Goal: Task Accomplishment & Management: Use online tool/utility

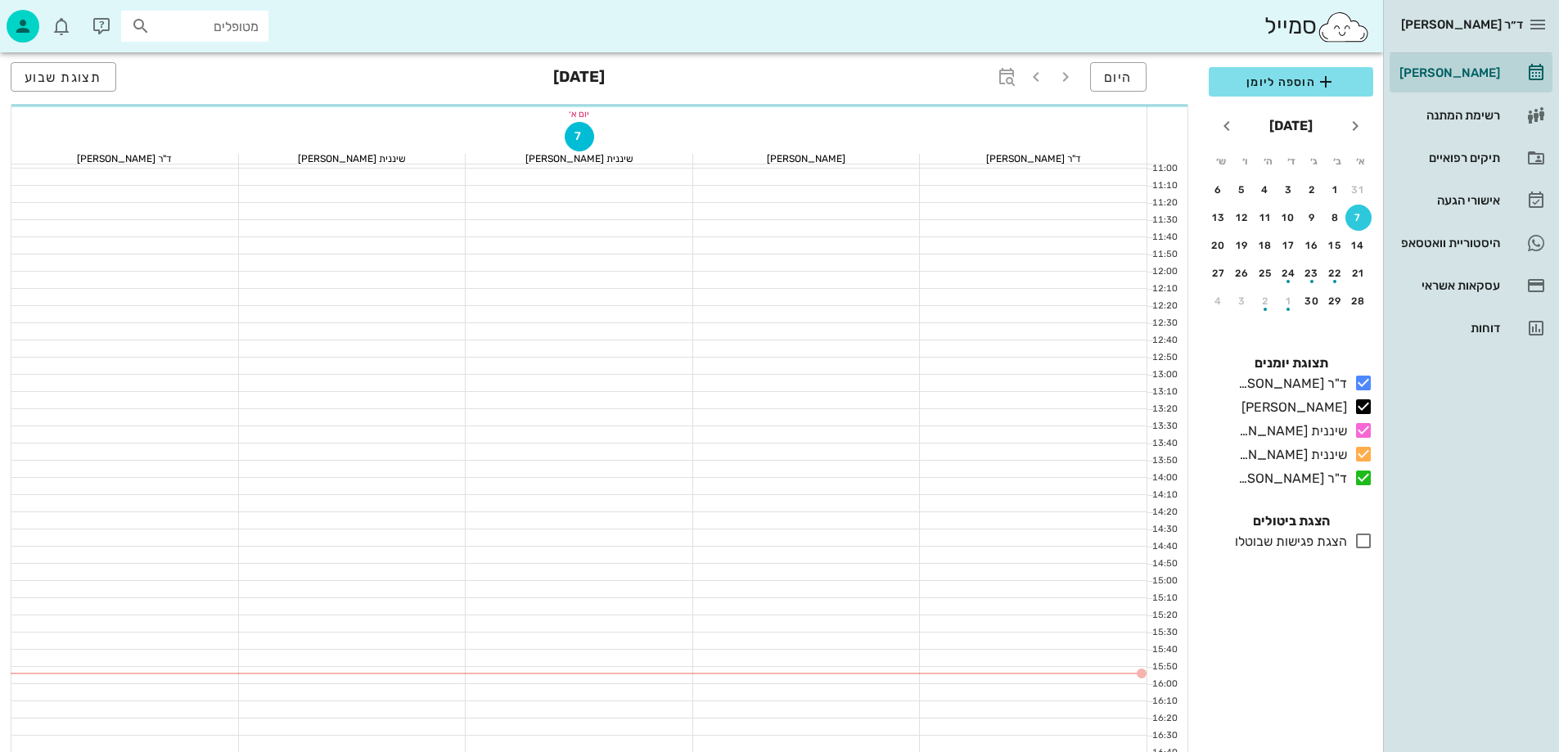
scroll to position [409, 0]
click at [584, 547] on div at bounding box center [579, 555] width 227 height 16
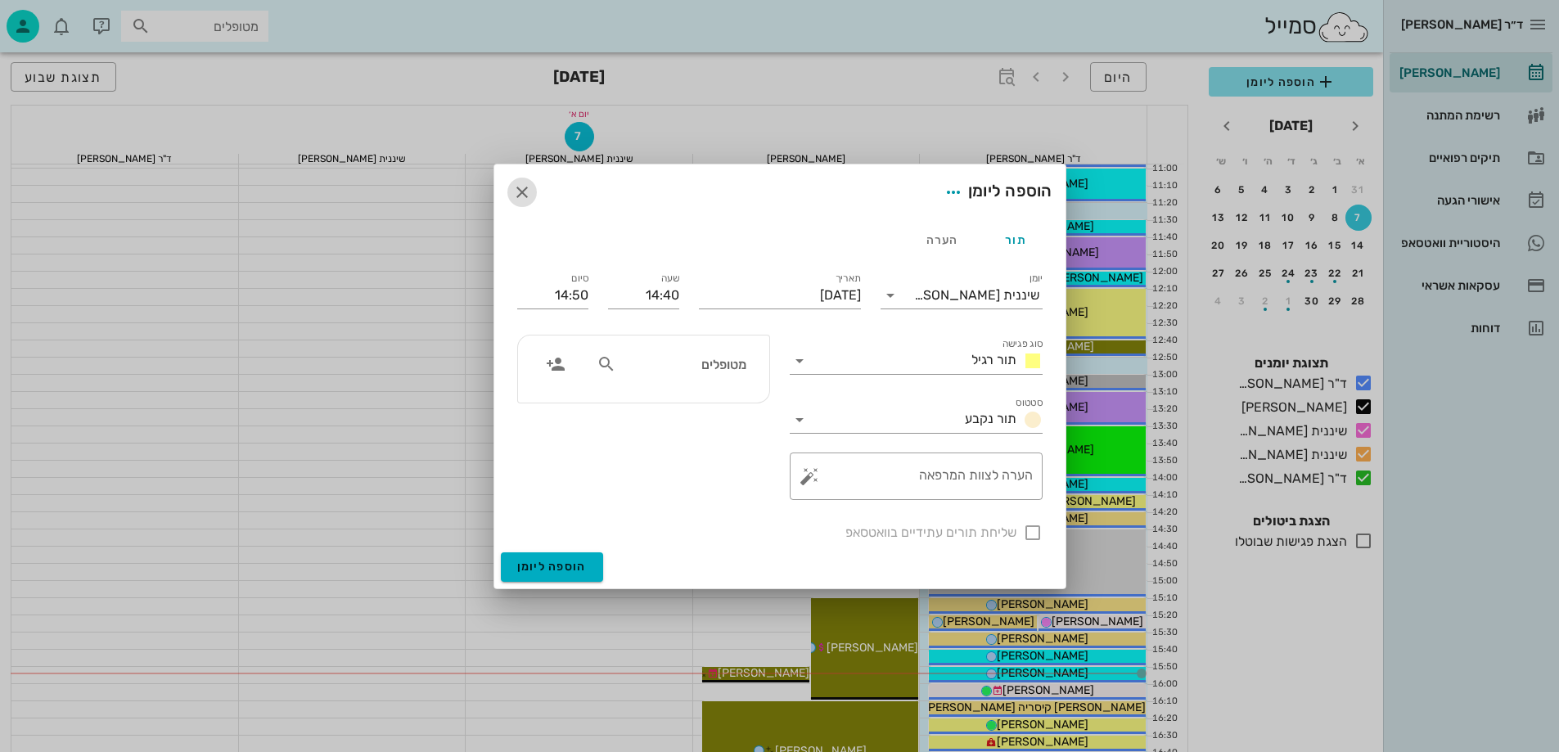
click at [524, 192] on icon "button" at bounding box center [522, 192] width 20 height 20
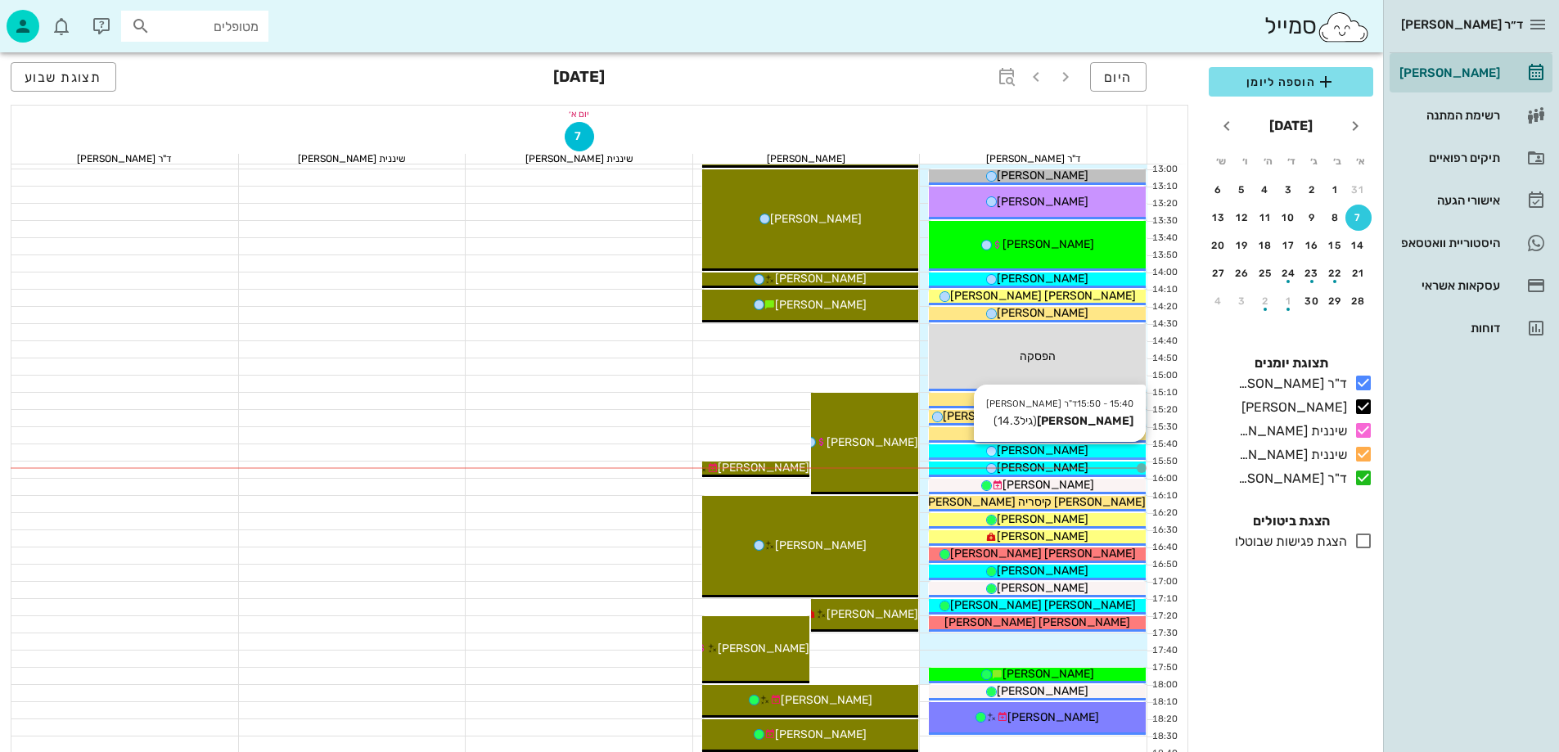
scroll to position [655, 0]
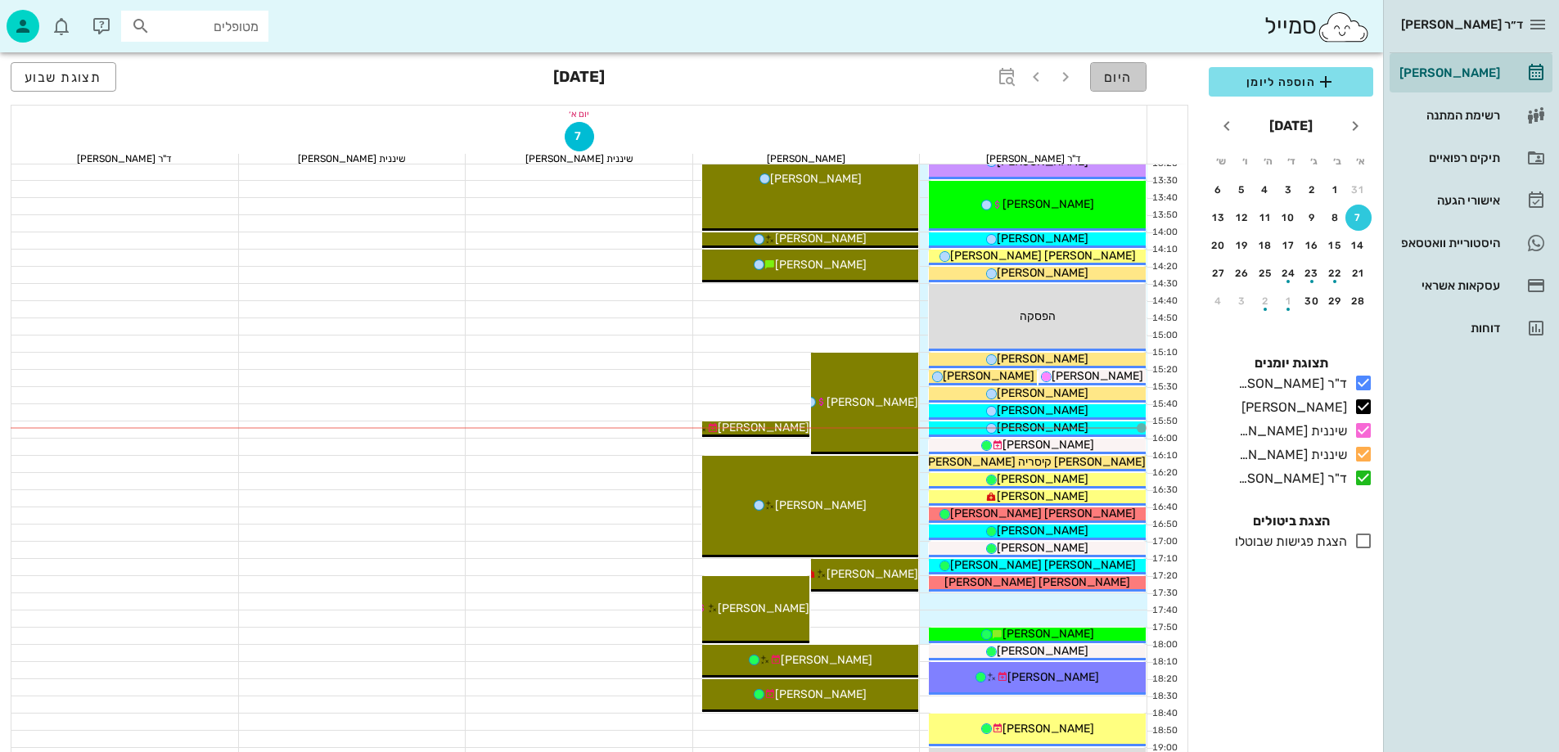
click at [1125, 85] on button "היום" at bounding box center [1118, 76] width 56 height 29
drag, startPoint x: 1364, startPoint y: 411, endPoint x: 1361, endPoint y: 420, distance: 9.3
click at [1362, 410] on icon at bounding box center [1363, 407] width 20 height 20
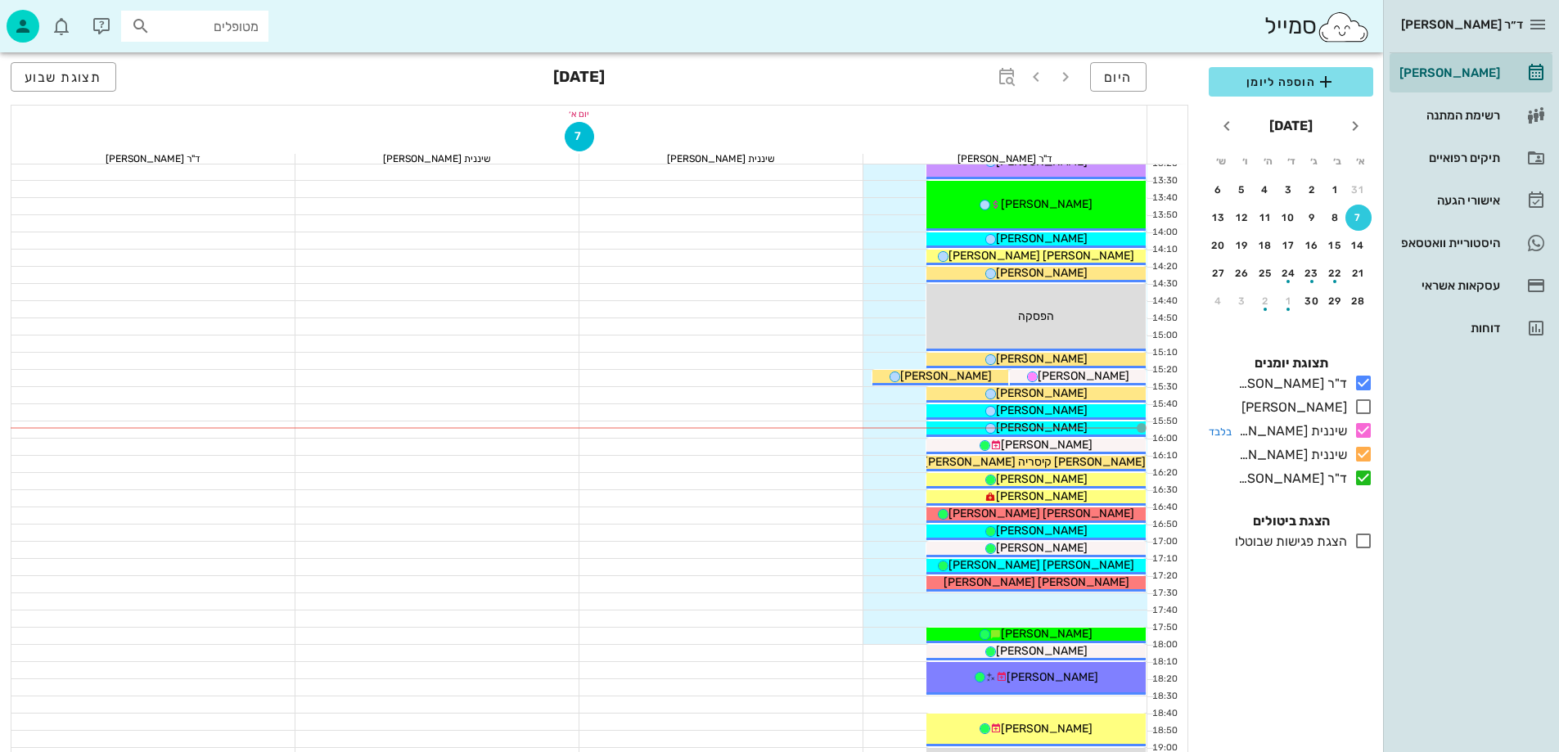
click at [1362, 425] on icon at bounding box center [1363, 431] width 20 height 20
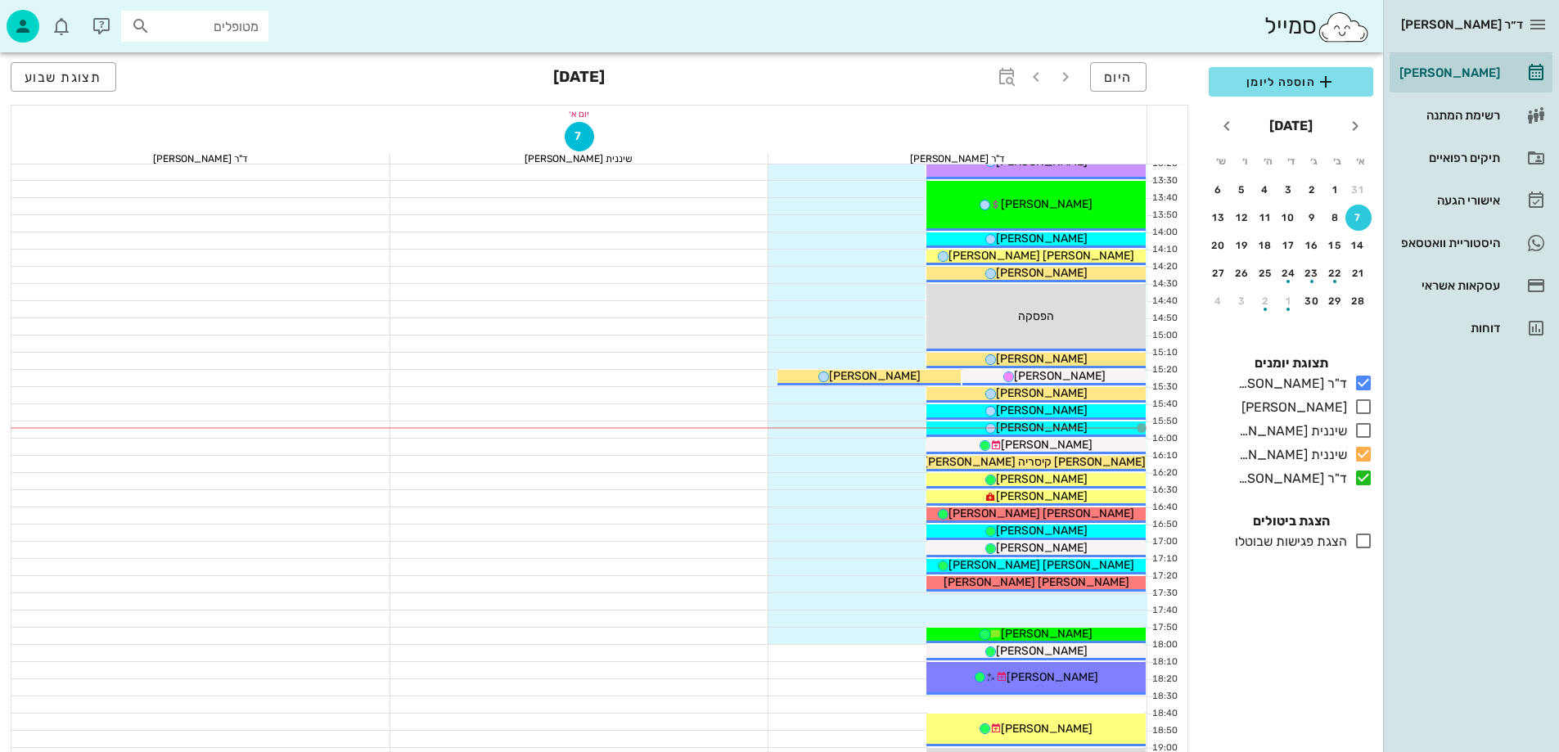
click at [1361, 462] on icon at bounding box center [1363, 454] width 20 height 20
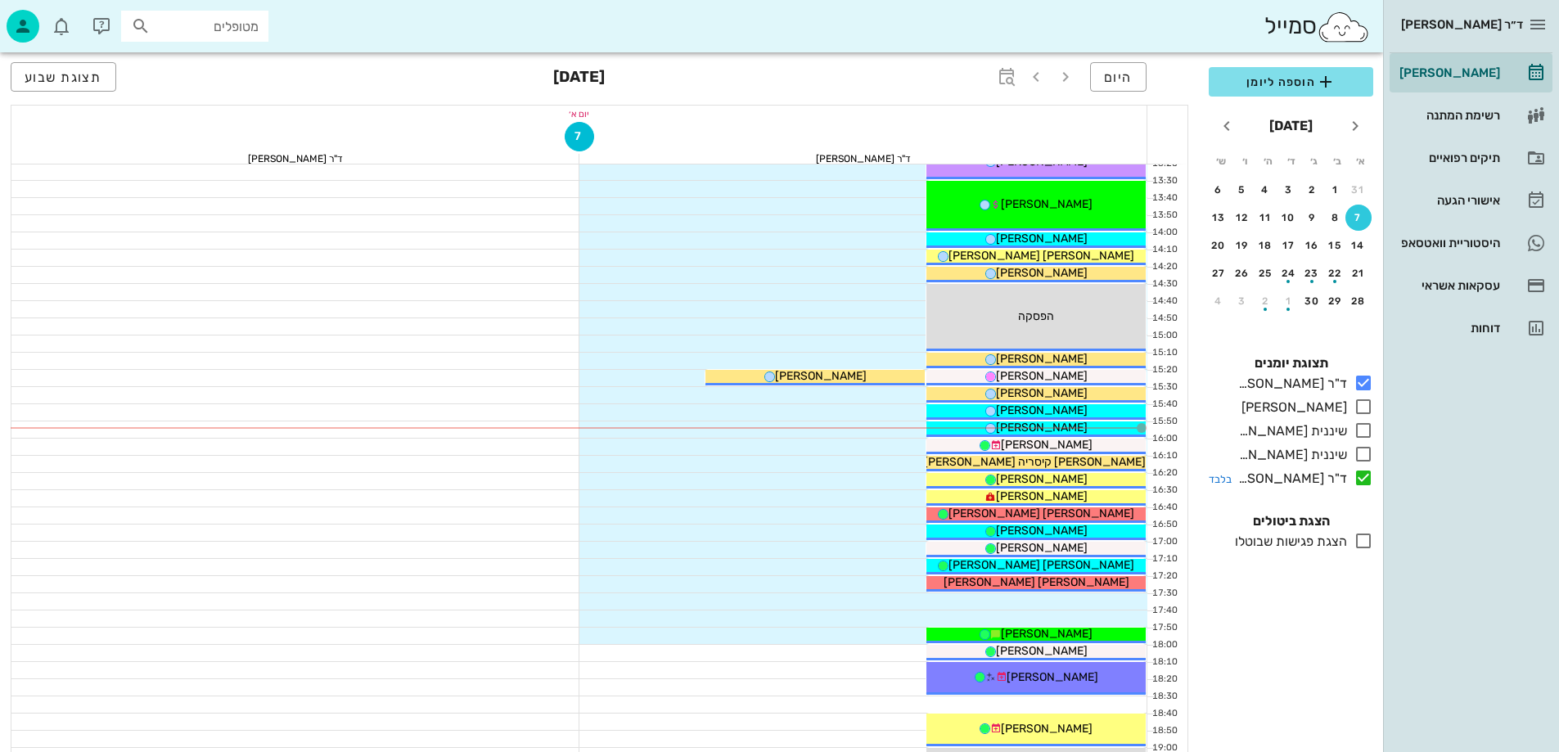
click at [1357, 475] on icon at bounding box center [1363, 478] width 20 height 20
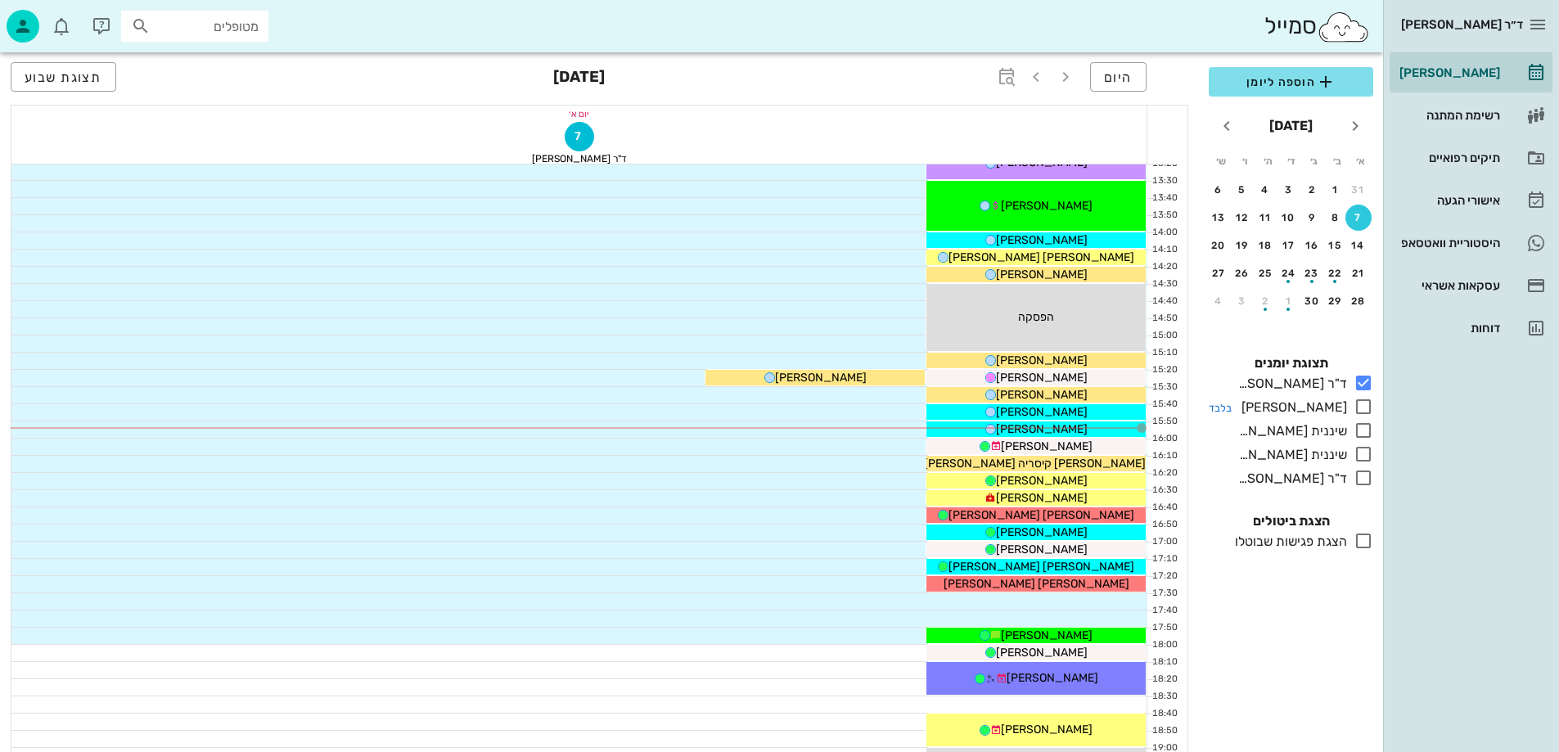
drag, startPoint x: 1361, startPoint y: 403, endPoint x: 1262, endPoint y: 465, distance: 117.6
click at [1361, 403] on icon at bounding box center [1363, 407] width 20 height 20
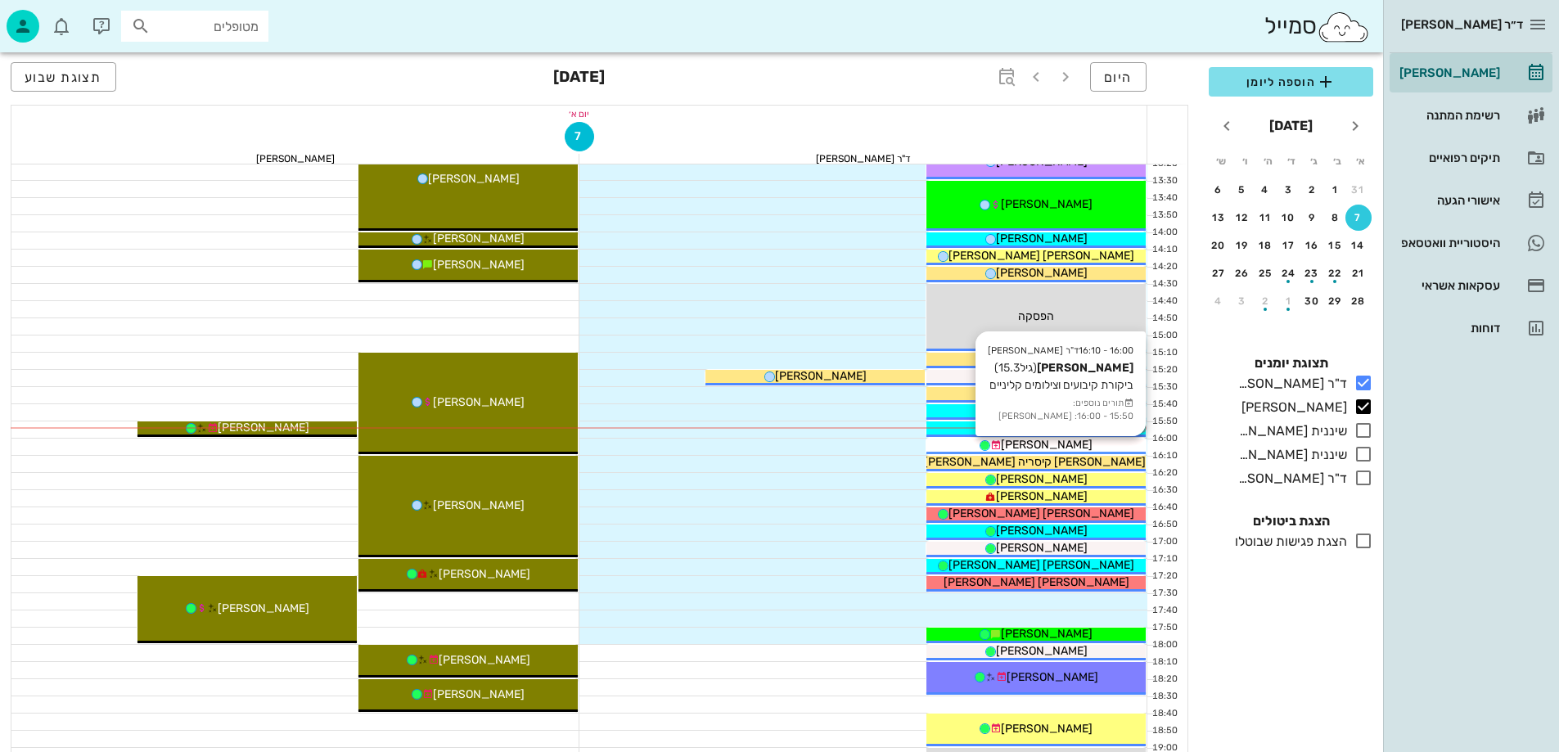
click at [1023, 443] on span "[PERSON_NAME]" at bounding box center [1047, 445] width 92 height 14
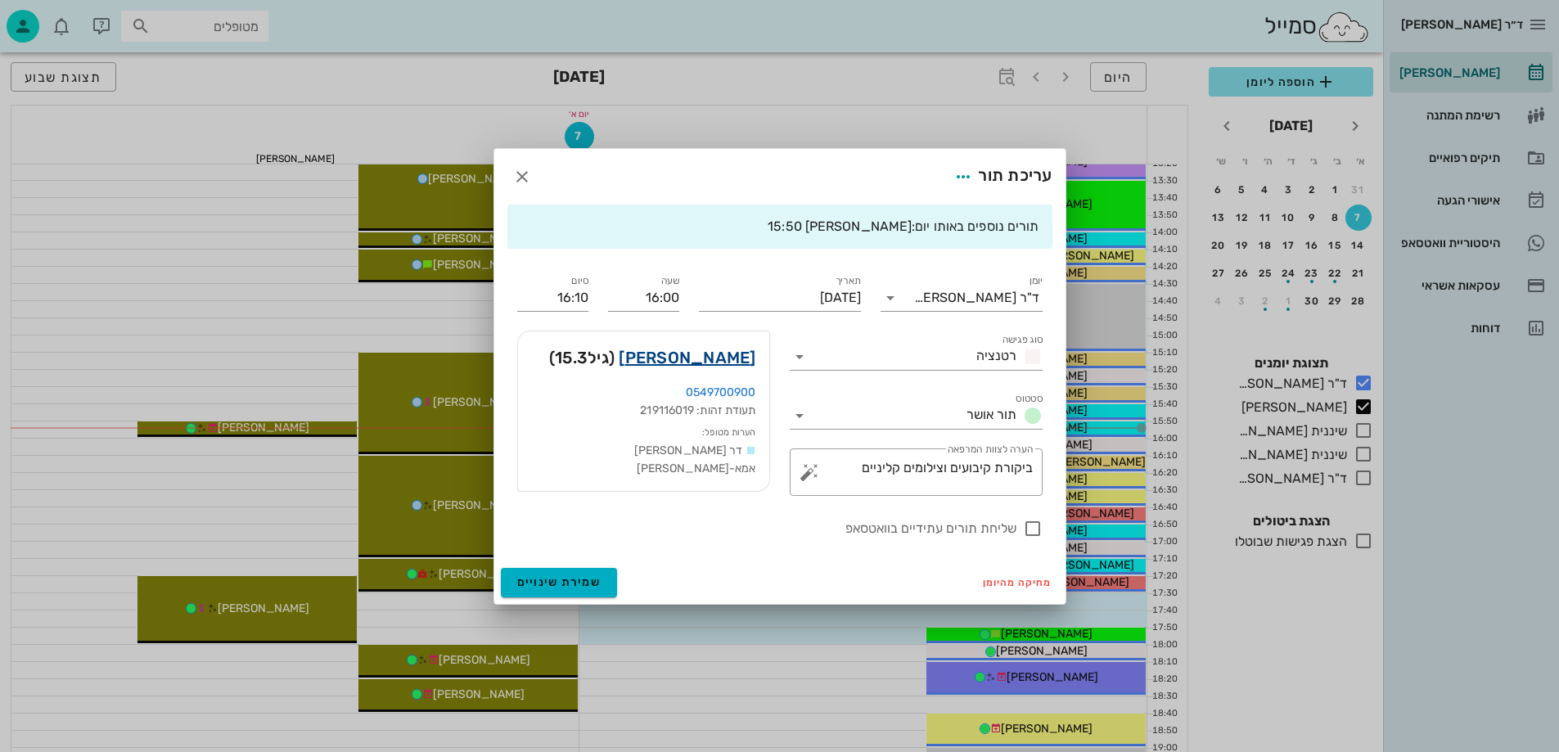
click at [723, 353] on link "[PERSON_NAME]" at bounding box center [687, 357] width 137 height 26
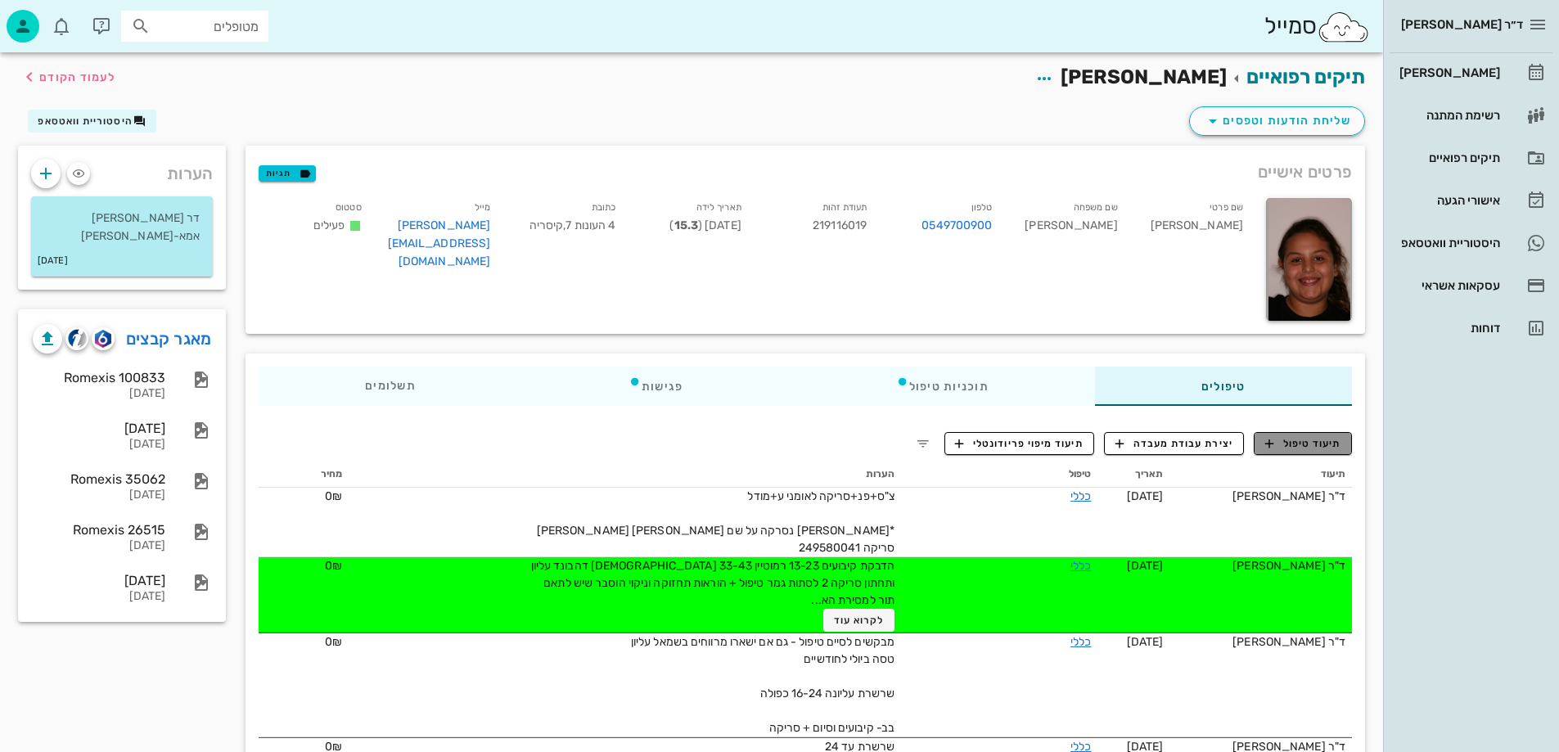
click at [1316, 442] on span "תיעוד טיפול" at bounding box center [1303, 443] width 76 height 15
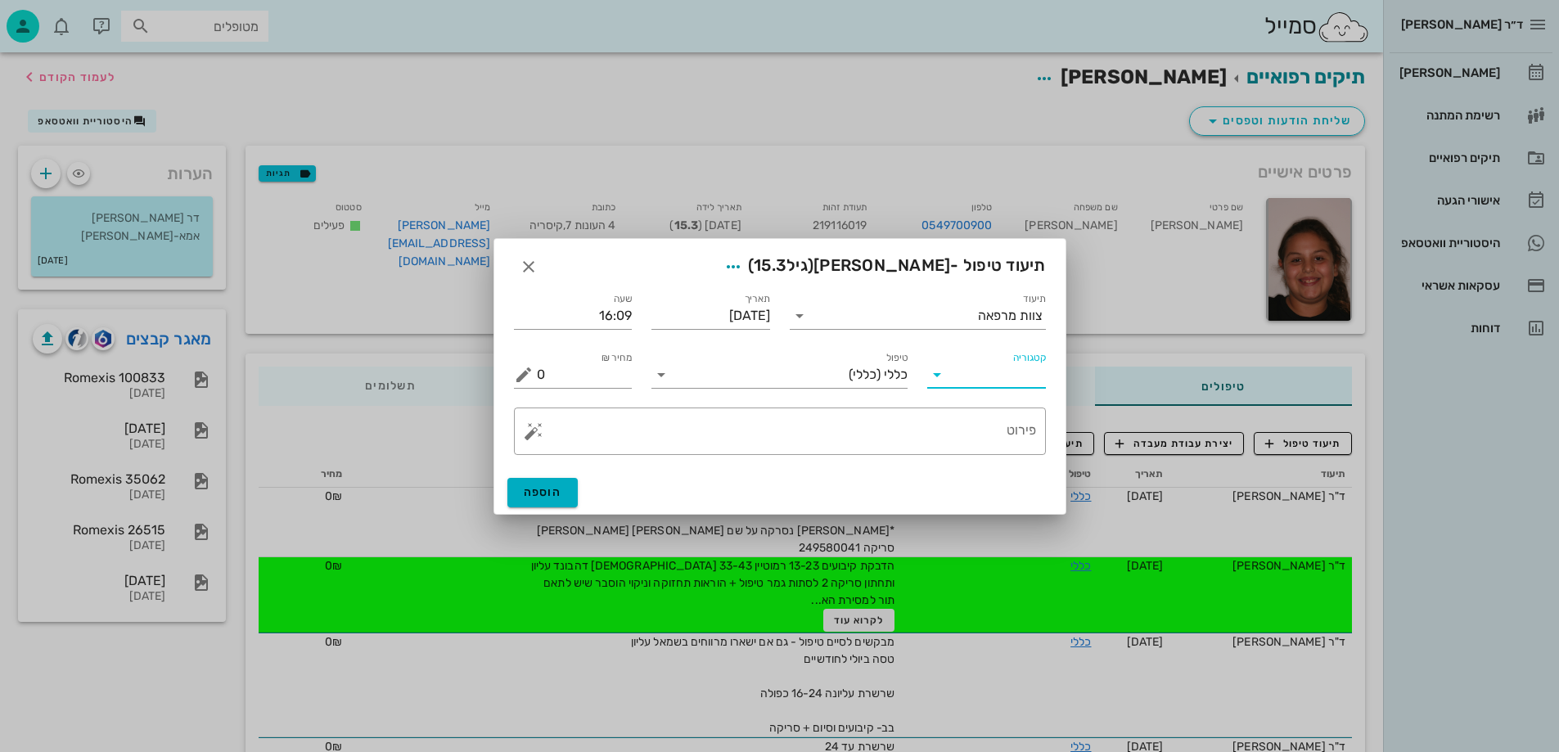
click at [983, 369] on input "קטגוריה" at bounding box center [999, 375] width 92 height 26
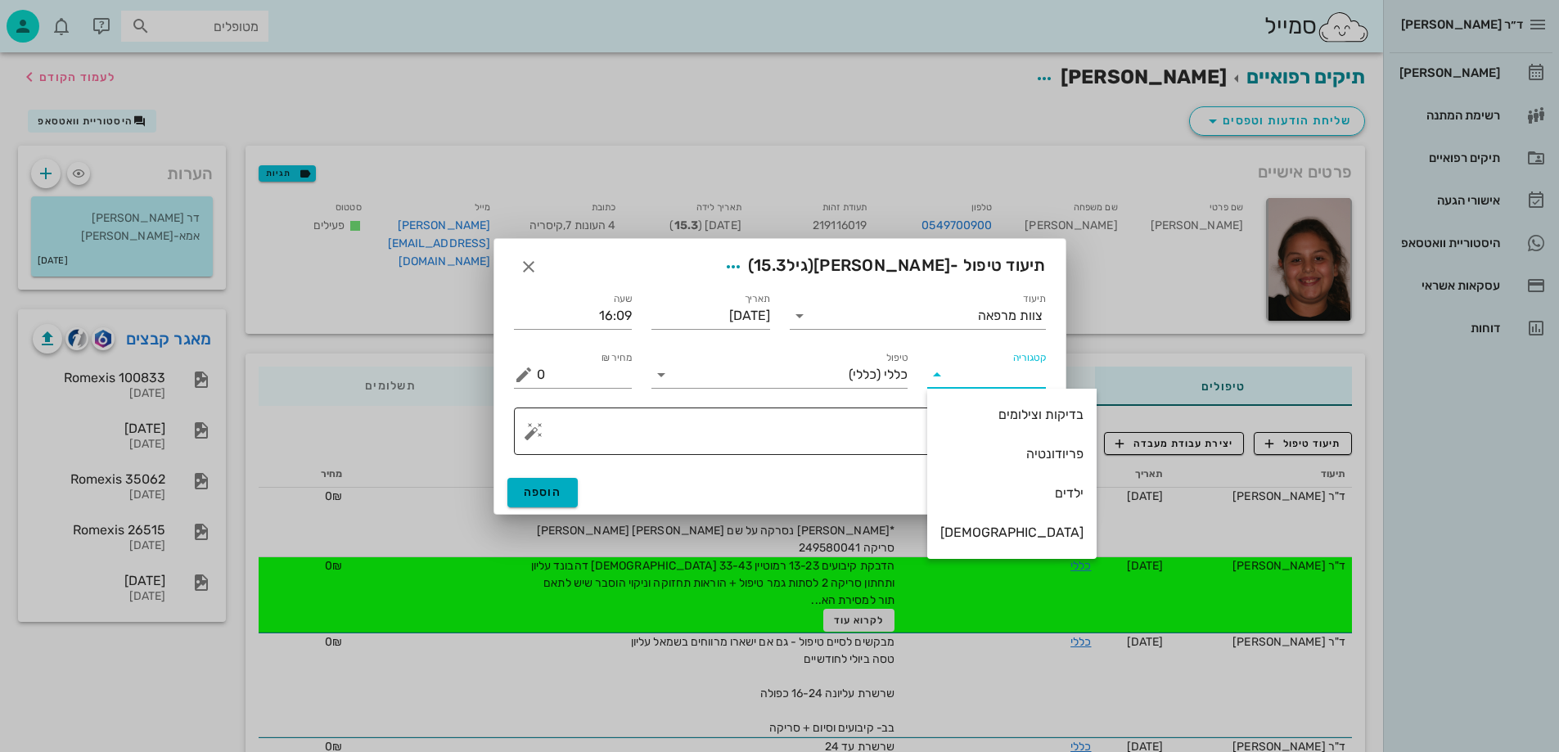
click at [1009, 413] on div "בדיקות וצילומים" at bounding box center [1011, 415] width 143 height 16
type input "בדיקות וצילומים"
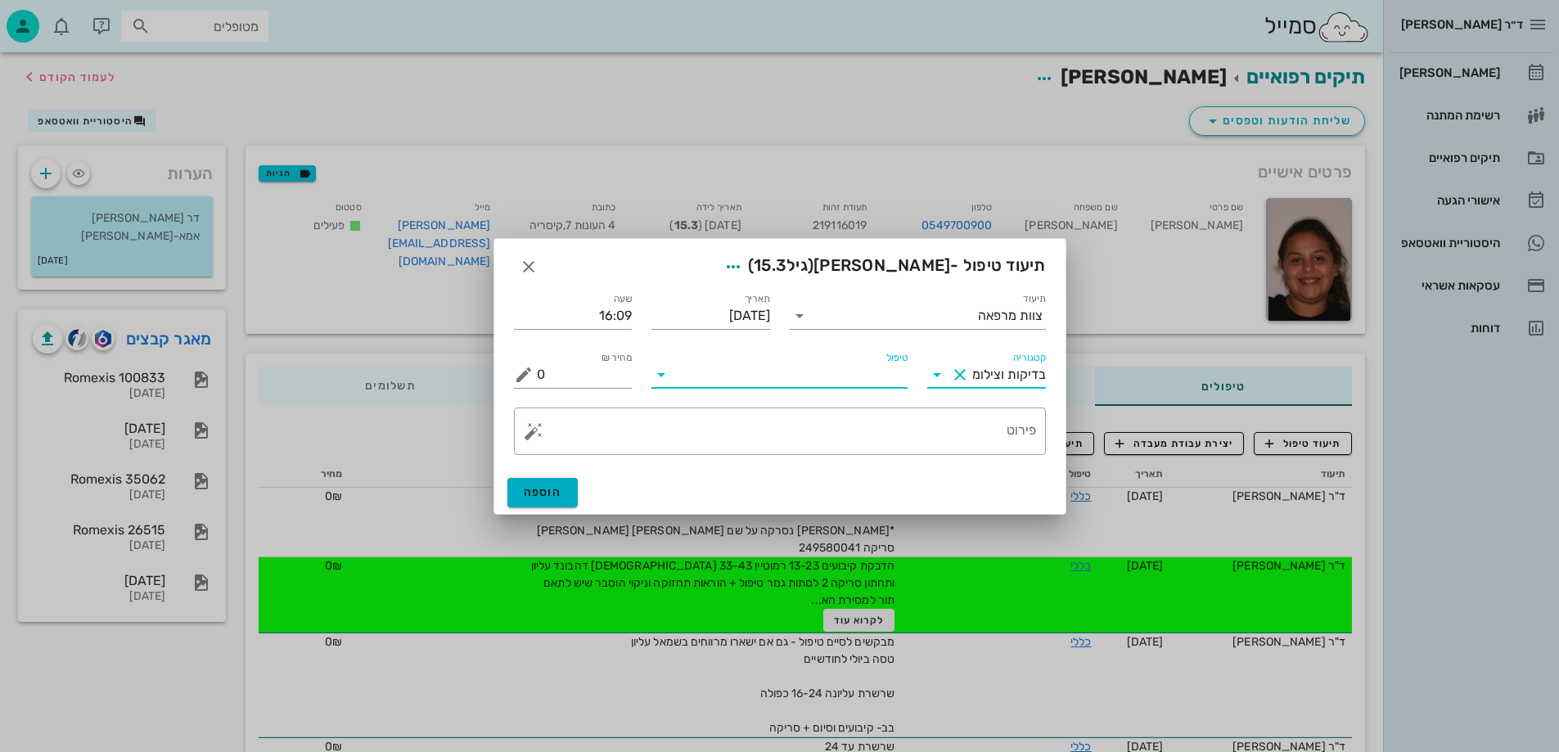
click at [900, 371] on input "טיפול" at bounding box center [790, 375] width 233 height 26
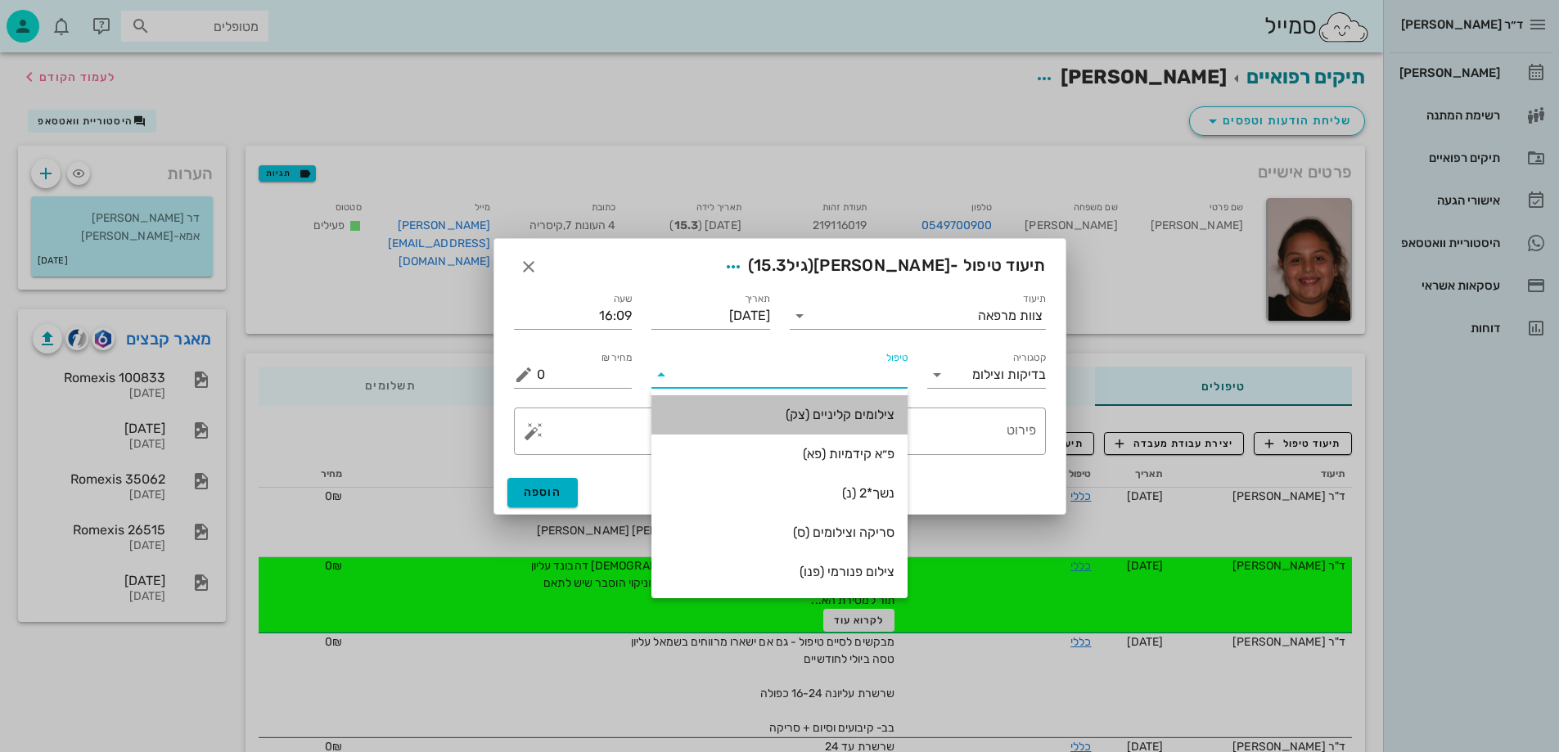
click at [871, 416] on div "צילומים קליניים (צק)" at bounding box center [779, 415] width 230 height 16
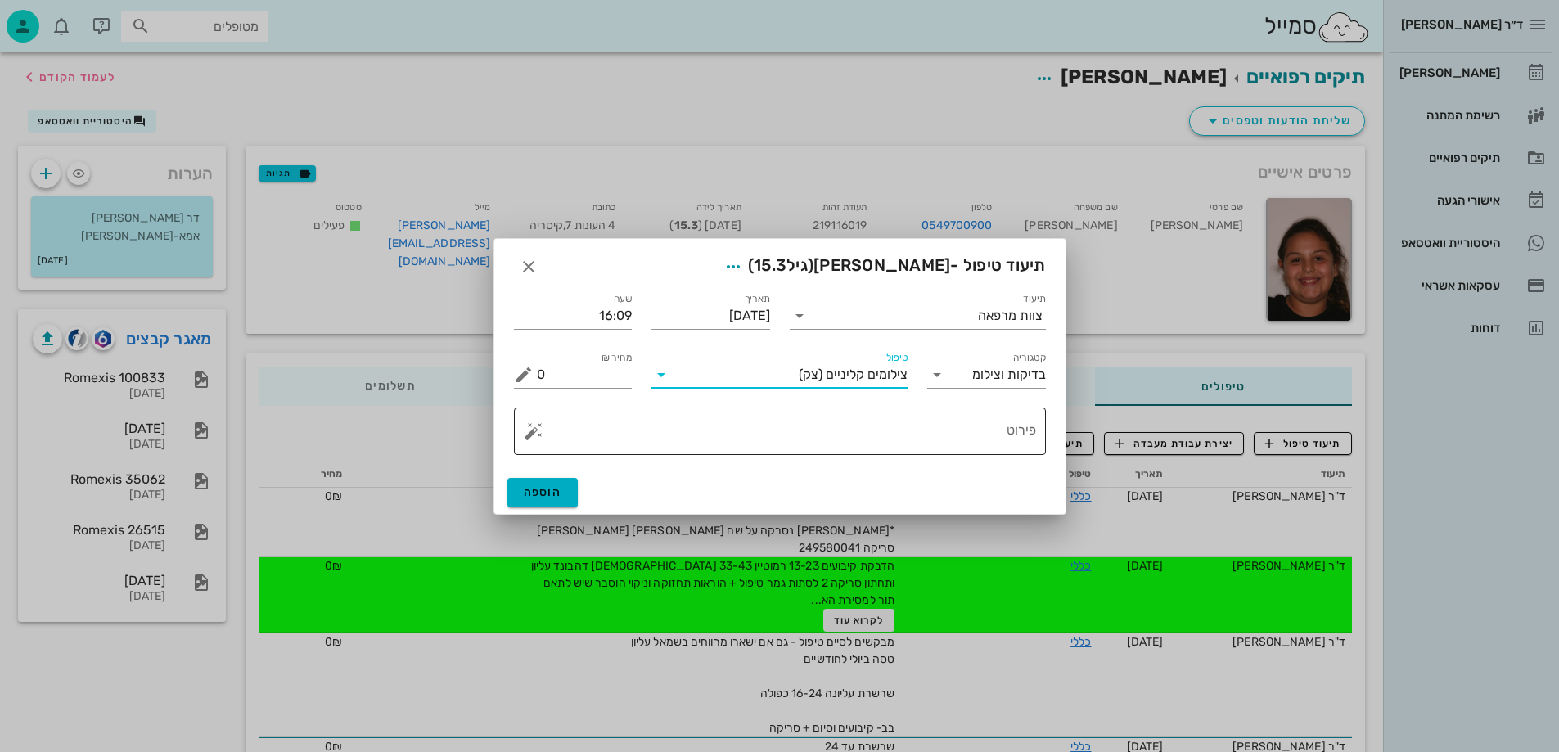
click at [987, 445] on textarea "פירוט" at bounding box center [786, 435] width 499 height 39
type textarea "ק"
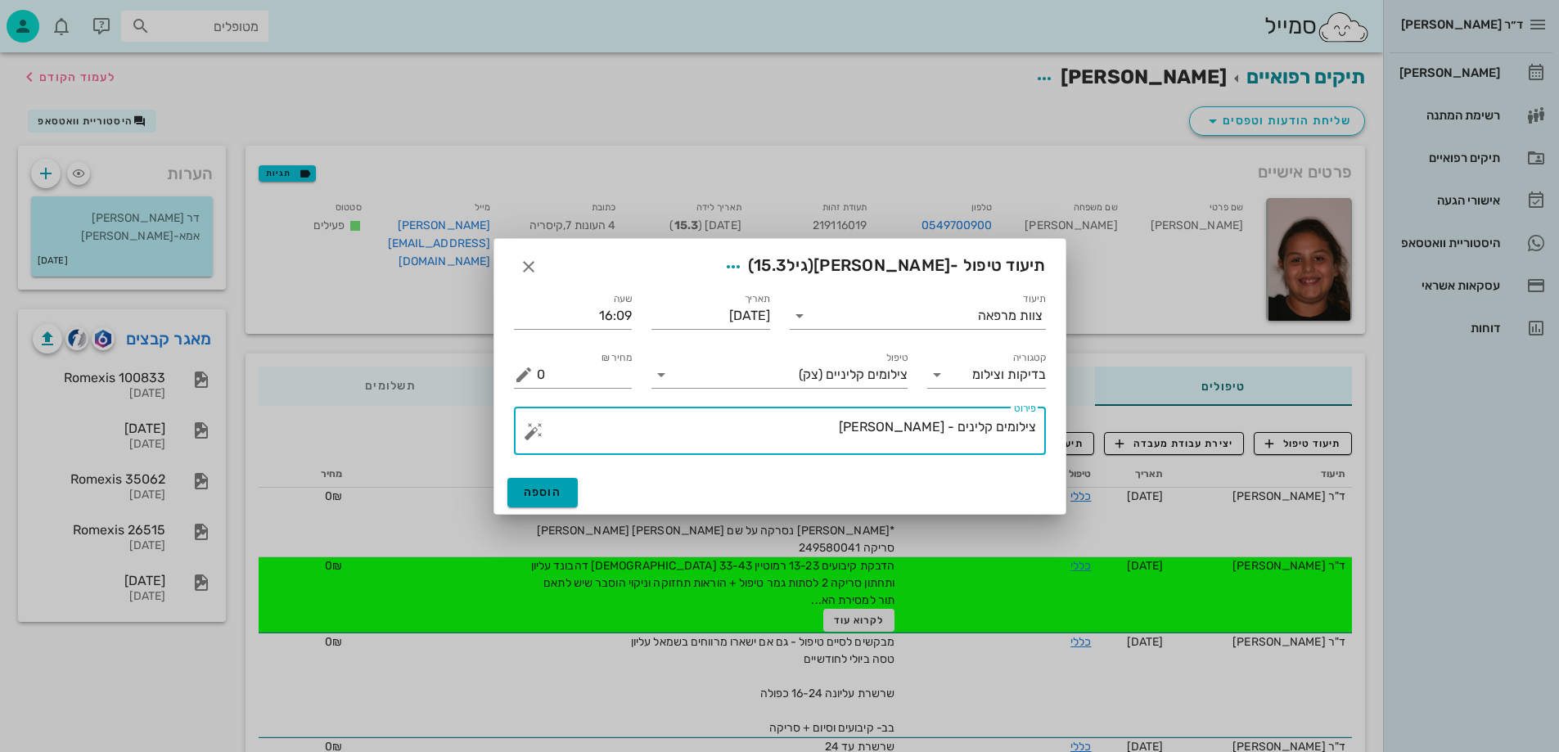
type textarea "צילומים קלינים - [PERSON_NAME]"
click at [547, 483] on button "הוספה" at bounding box center [542, 492] width 71 height 29
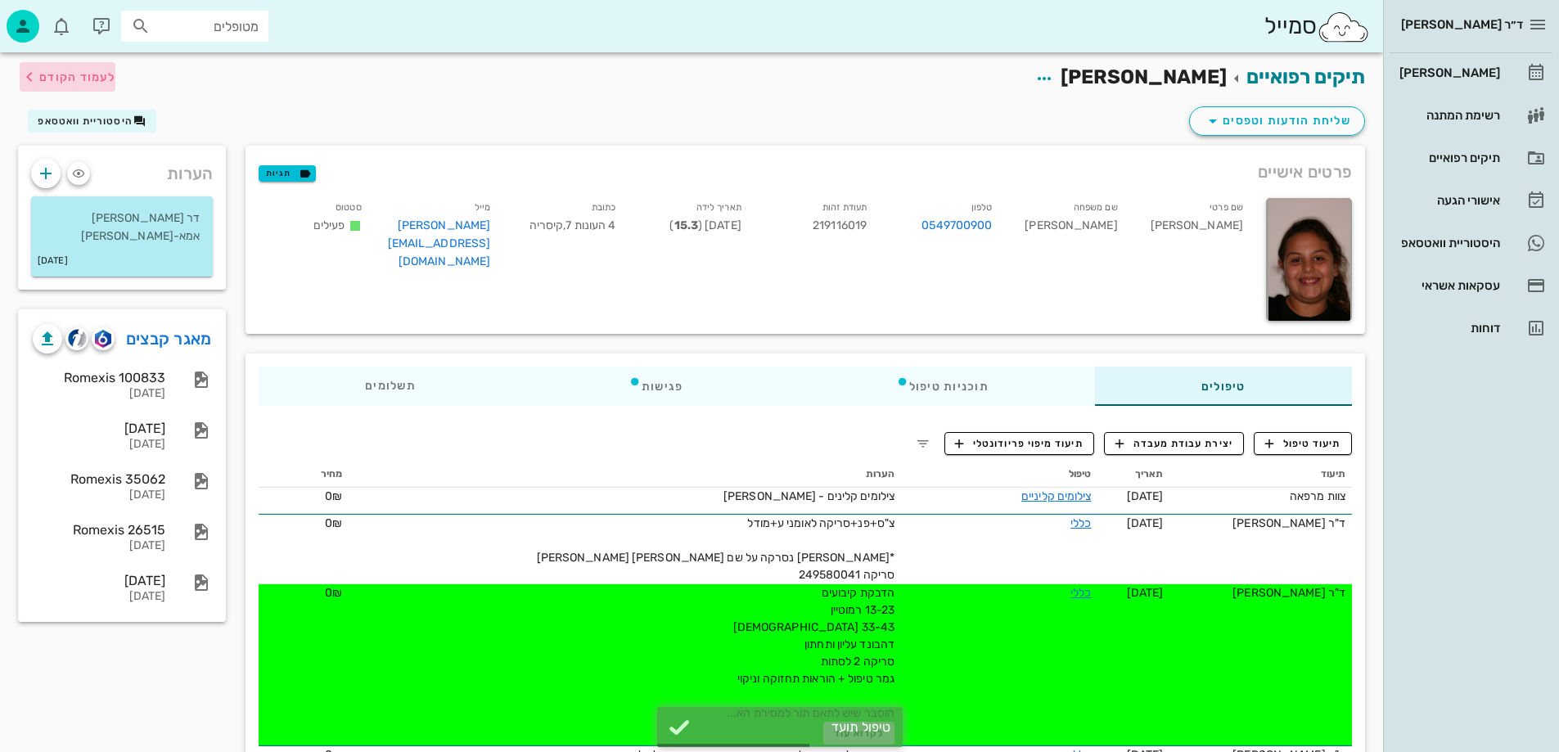
click at [74, 70] on span "לעמוד הקודם" at bounding box center [77, 77] width 76 height 14
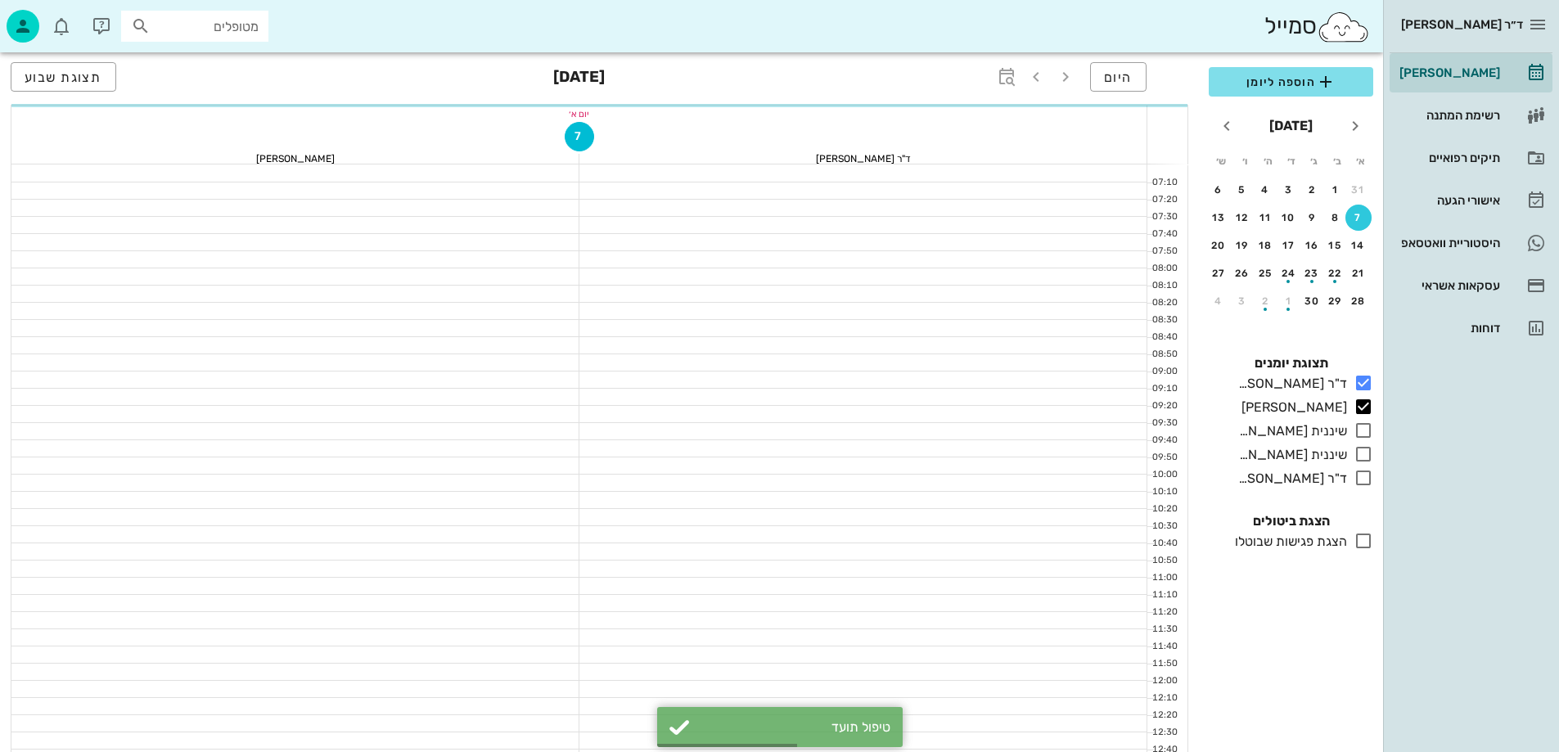
scroll to position [655, 0]
